Goal: Find specific page/section: Find specific page/section

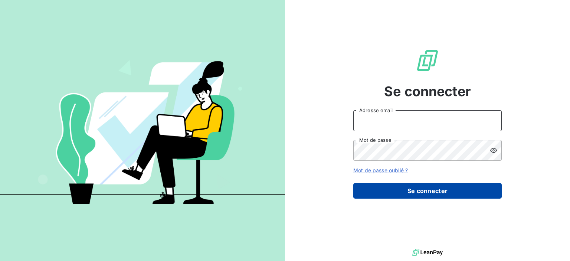
type input "[EMAIL_ADDRESS][PERSON_NAME][DOMAIN_NAME]"
click at [367, 186] on button "Se connecter" at bounding box center [427, 191] width 148 height 16
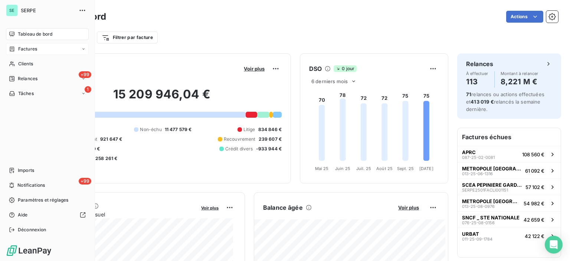
click at [30, 47] on span "Factures" at bounding box center [27, 49] width 19 height 7
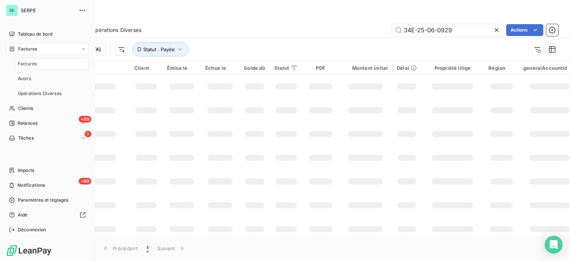
click at [30, 67] on span "Factures" at bounding box center [27, 63] width 19 height 7
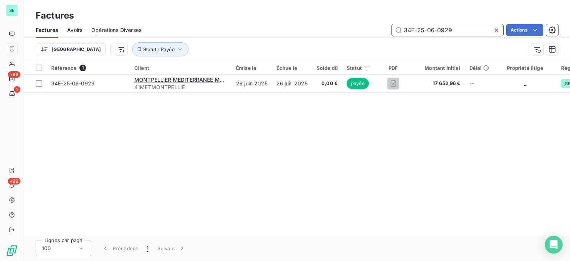
drag, startPoint x: 456, startPoint y: 28, endPoint x: 346, endPoint y: 27, distance: 110.5
click at [346, 27] on div "34E-25-06-0929 Actions" at bounding box center [354, 30] width 408 height 12
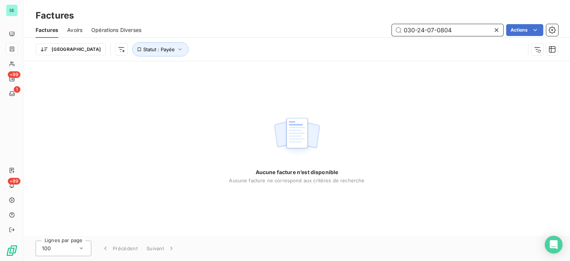
drag, startPoint x: 415, startPoint y: 30, endPoint x: 420, endPoint y: 28, distance: 5.0
click at [417, 29] on input "030-24-07-0804" at bounding box center [447, 30] width 111 height 12
click at [421, 29] on input "[PHONE_NUMBER]" at bounding box center [447, 30] width 111 height 12
click at [429, 30] on input "0302407-0804" at bounding box center [447, 30] width 111 height 12
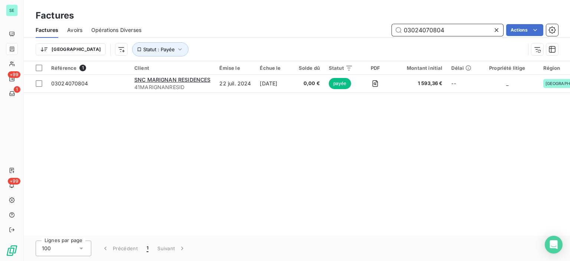
type input "03024070804"
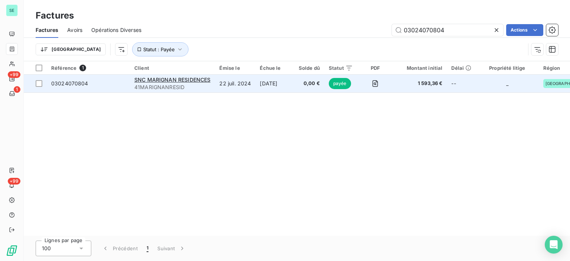
click at [206, 85] on span "41MARIGNANRESID" at bounding box center [172, 86] width 76 height 7
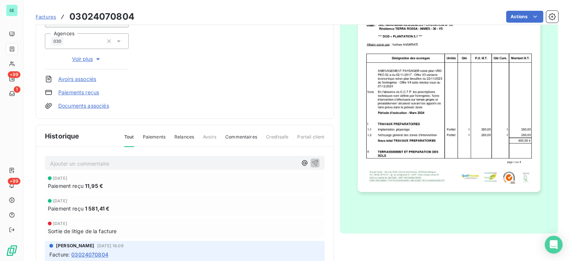
scroll to position [185, 0]
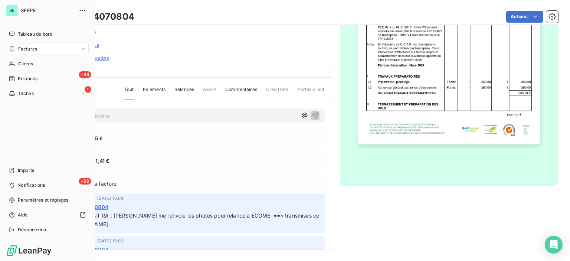
click at [35, 47] on span "Factures" at bounding box center [27, 49] width 19 height 7
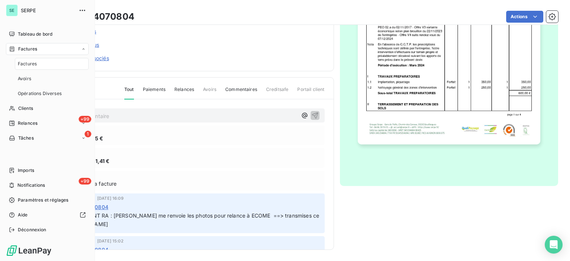
click at [39, 67] on div "Factures" at bounding box center [52, 64] width 74 height 12
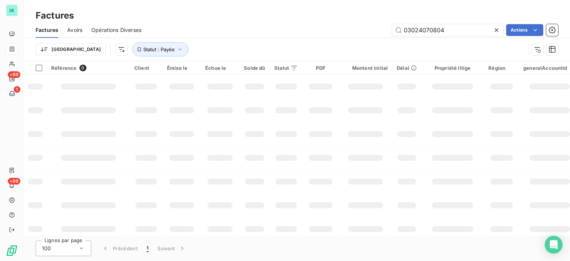
drag, startPoint x: 464, startPoint y: 31, endPoint x: 285, endPoint y: 28, distance: 178.8
click at [285, 28] on div "03024070804 Actions" at bounding box center [354, 30] width 408 height 12
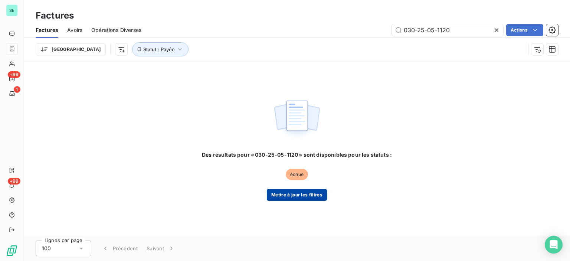
type input "030-25-05-1120"
click at [297, 197] on button "Mettre à jour les filtres" at bounding box center [297, 195] width 60 height 12
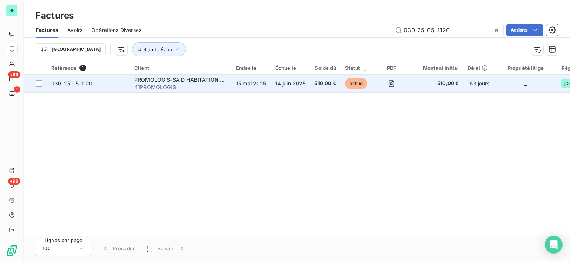
click at [220, 87] on span "41PROMOLOGIS" at bounding box center [180, 86] width 93 height 7
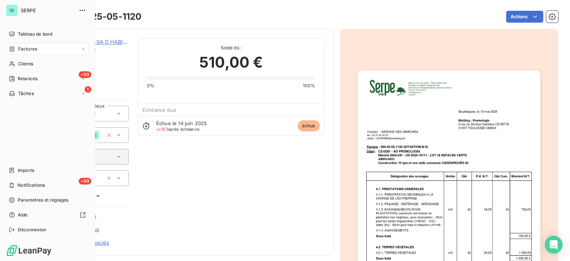
click at [41, 50] on div "Factures" at bounding box center [47, 49] width 83 height 12
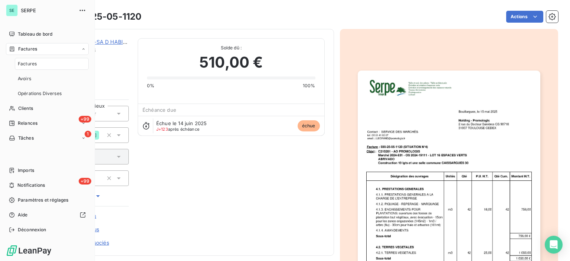
click at [46, 63] on div "Factures" at bounding box center [52, 64] width 74 height 12
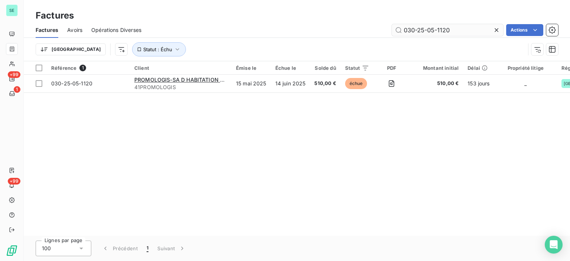
drag, startPoint x: 431, startPoint y: 29, endPoint x: 480, endPoint y: 27, distance: 49.4
click at [480, 27] on input "030-25-05-1120" at bounding box center [447, 30] width 111 height 12
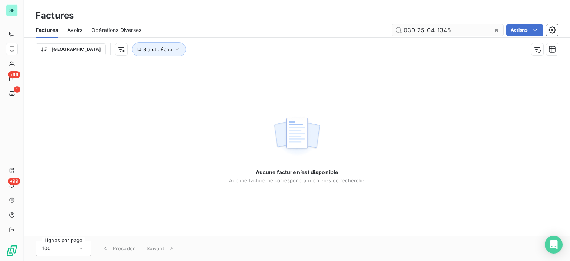
type input "030-25-04-1345"
